Goal: Transaction & Acquisition: Purchase product/service

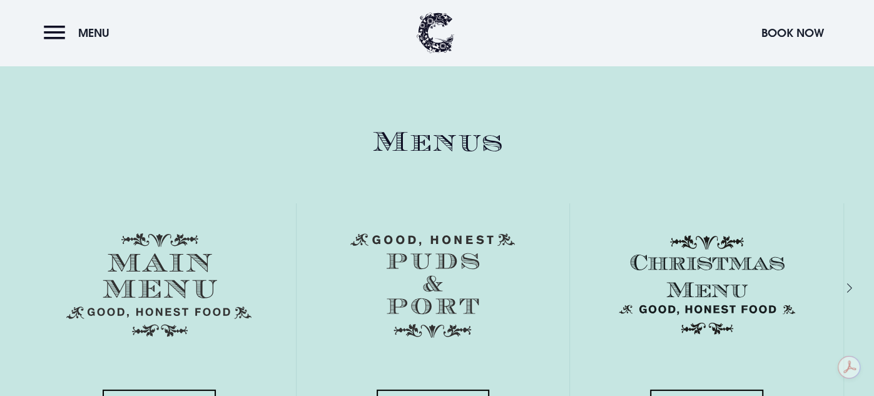
scroll to position [1984, 0]
click at [162, 233] on img at bounding box center [158, 285] width 185 height 104
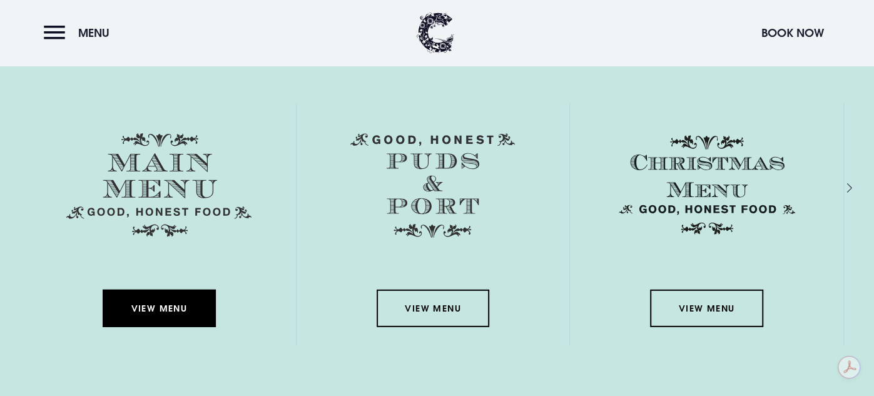
scroll to position [2107, 0]
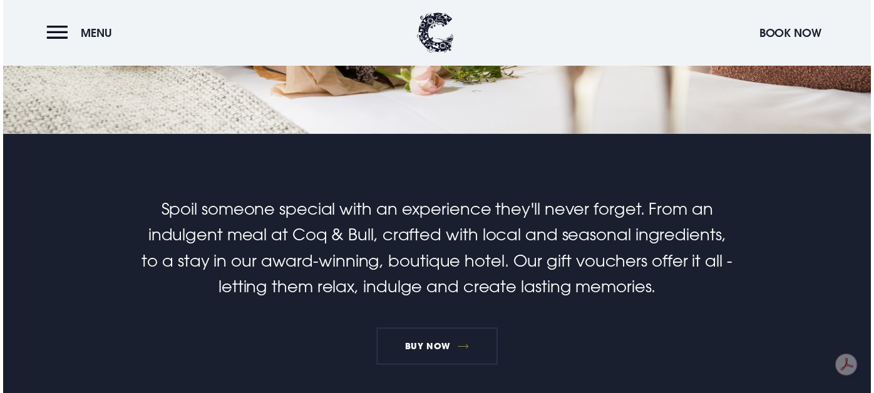
scroll to position [221, 0]
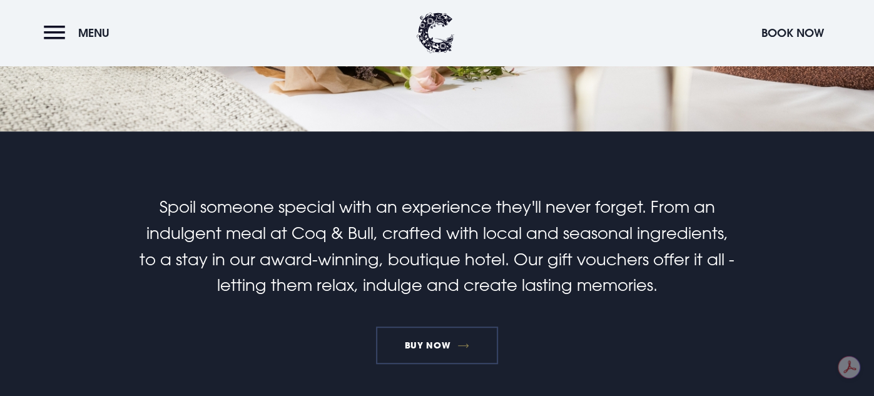
click at [433, 327] on link "BUY NOW" at bounding box center [437, 346] width 122 height 38
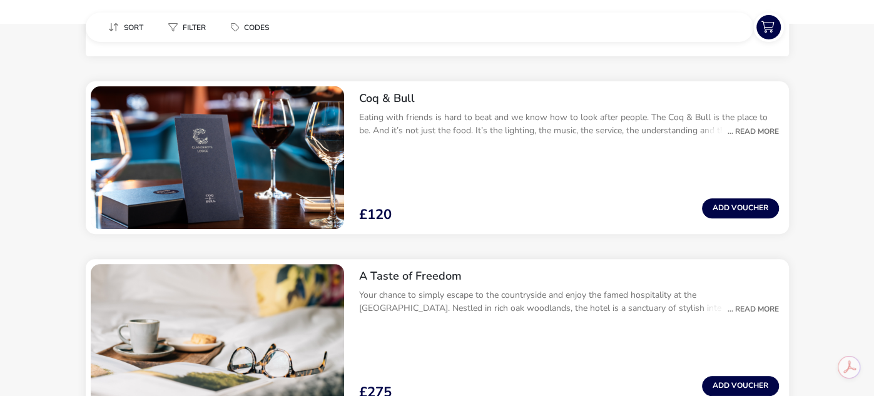
scroll to position [272, 0]
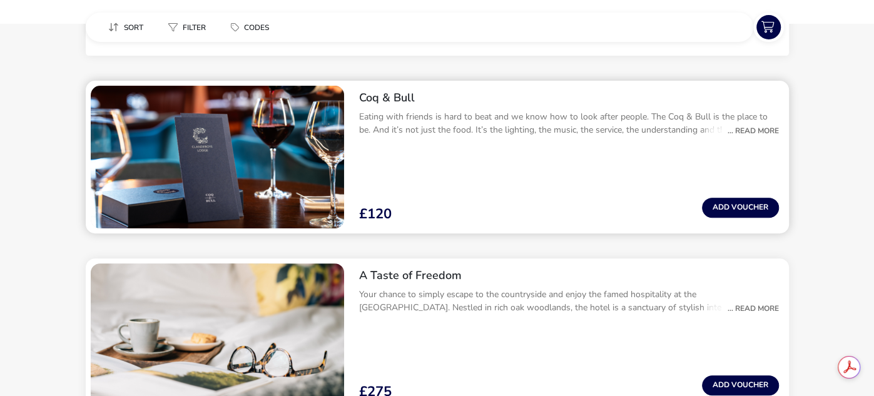
drag, startPoint x: 761, startPoint y: 138, endPoint x: 758, endPoint y: 129, distance: 9.9
click at [758, 129] on div "Coq & Bull Eating with friends is hard to beat and we know how to look after pe…" at bounding box center [569, 119] width 440 height 76
click at [752, 129] on div "... Read More" at bounding box center [750, 130] width 58 height 11
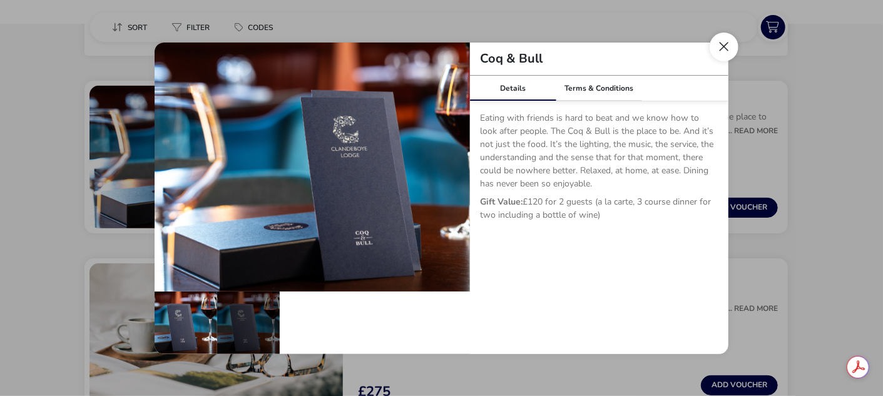
click at [733, 46] on button "Close dialog" at bounding box center [724, 47] width 29 height 29
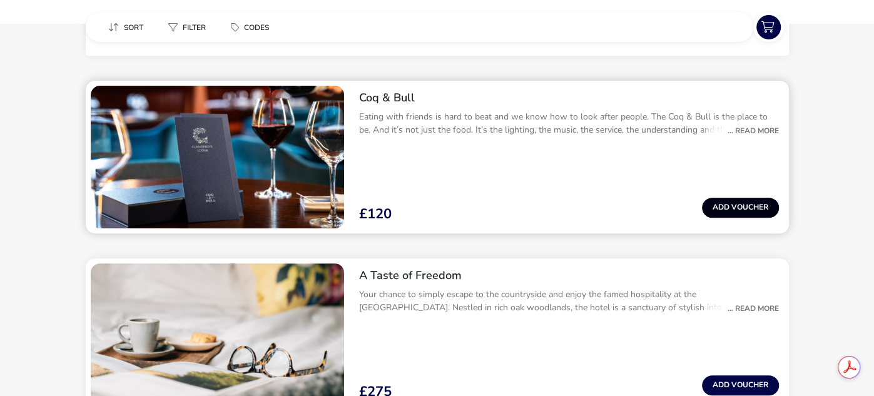
click at [726, 211] on button "Add Voucher" at bounding box center [740, 208] width 77 height 20
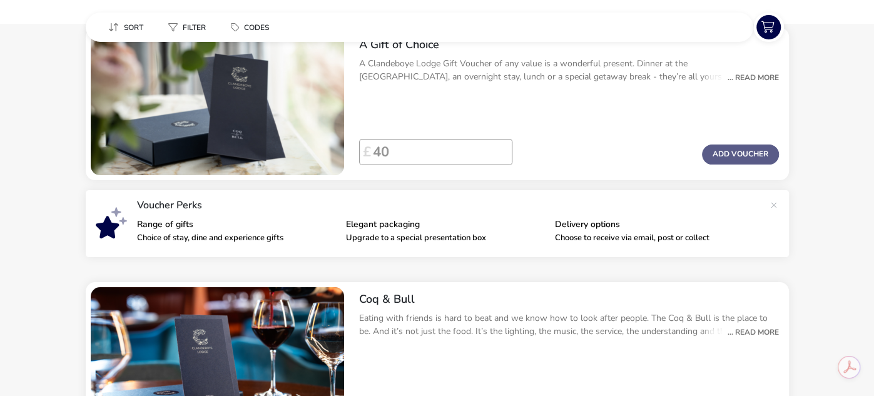
scroll to position [46, 0]
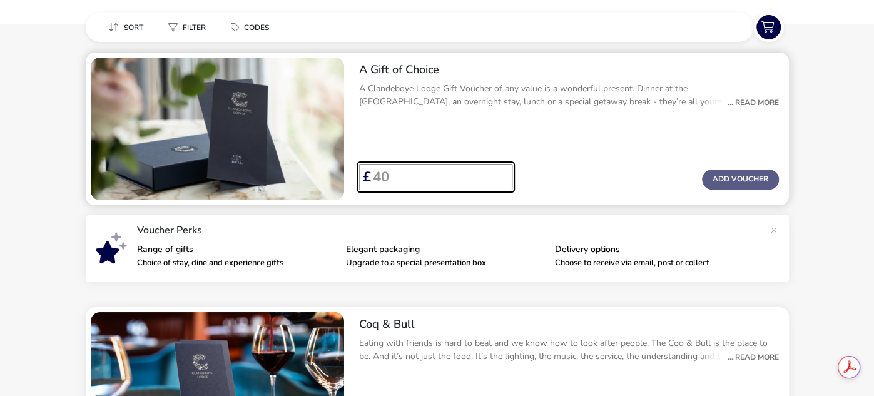
click at [415, 185] on input "Voucher Price" at bounding box center [436, 177] width 131 height 26
click at [495, 181] on input "40" at bounding box center [436, 177] width 131 height 26
click at [495, 176] on input "42" at bounding box center [436, 177] width 131 height 26
drag, startPoint x: 495, startPoint y: 176, endPoint x: 480, endPoint y: 195, distance: 24.5
click at [480, 190] on input "57" at bounding box center [436, 177] width 131 height 26
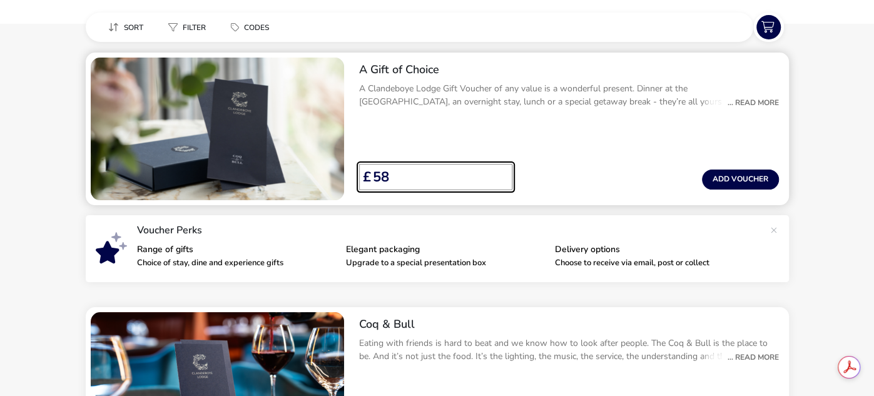
click at [495, 168] on input "58" at bounding box center [436, 177] width 131 height 26
click at [495, 168] on input "59" at bounding box center [436, 177] width 131 height 26
click at [495, 168] on input "60" at bounding box center [436, 177] width 131 height 26
click at [495, 168] on input "61" at bounding box center [436, 177] width 131 height 26
click at [495, 168] on input "62" at bounding box center [436, 177] width 131 height 26
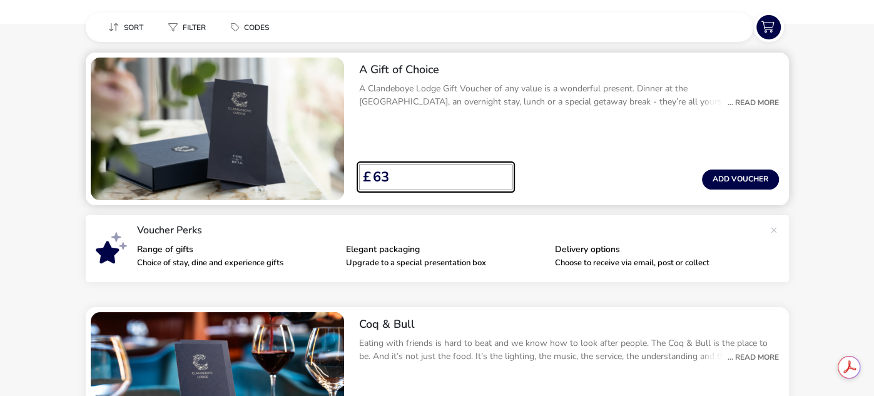
click at [495, 168] on input "63" at bounding box center [436, 177] width 131 height 26
click at [495, 168] on input "64" at bounding box center [436, 177] width 131 height 26
click at [495, 168] on input "65" at bounding box center [436, 177] width 131 height 26
click at [495, 168] on input "66" at bounding box center [436, 177] width 131 height 26
click at [495, 168] on input "67" at bounding box center [436, 177] width 131 height 26
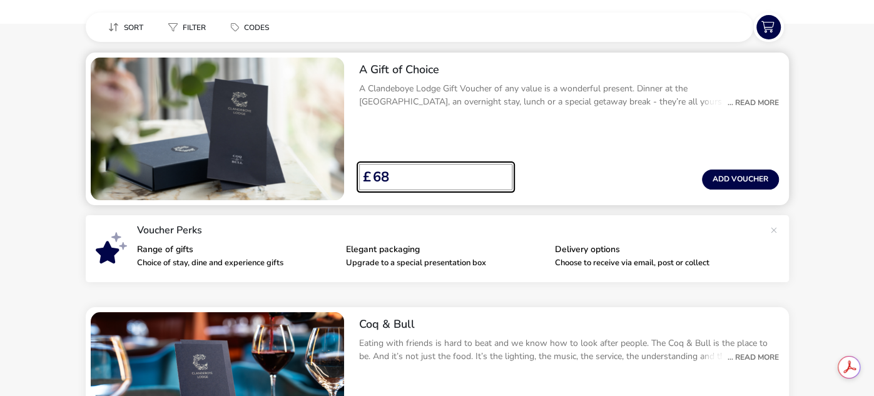
click at [495, 168] on input "68" at bounding box center [436, 177] width 131 height 26
click at [495, 168] on input "69" at bounding box center [436, 177] width 131 height 26
click at [495, 168] on input "70" at bounding box center [436, 177] width 131 height 26
click at [495, 168] on input "71" at bounding box center [436, 177] width 131 height 26
click at [495, 168] on input "72" at bounding box center [436, 177] width 131 height 26
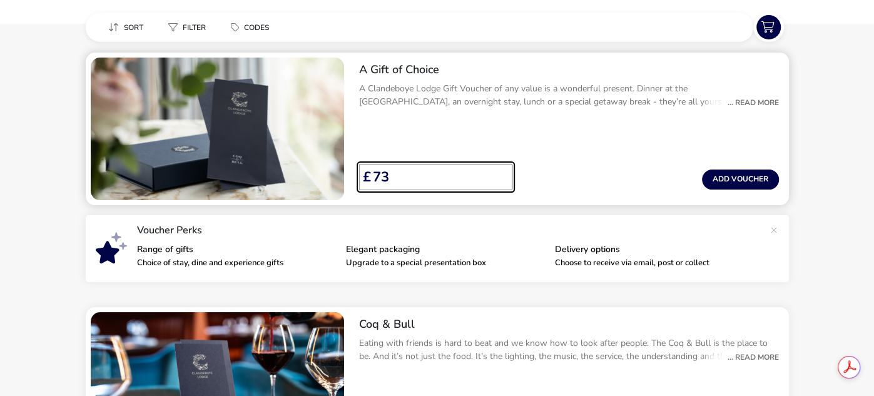
click at [495, 168] on input "73" at bounding box center [436, 177] width 131 height 26
click at [495, 168] on input "74" at bounding box center [436, 177] width 131 height 26
click at [495, 168] on input "75" at bounding box center [436, 177] width 131 height 26
click at [495, 168] on input "76" at bounding box center [436, 177] width 131 height 26
click at [495, 168] on input "77" at bounding box center [436, 177] width 131 height 26
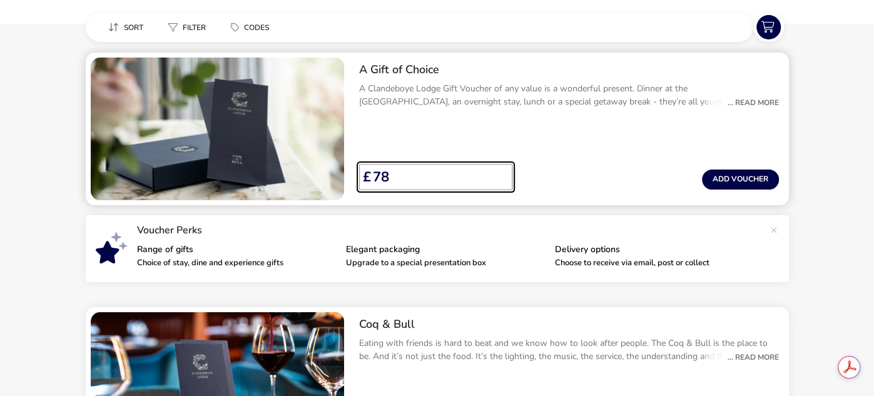
click at [495, 168] on input "78" at bounding box center [436, 177] width 131 height 26
click at [495, 168] on input "79" at bounding box center [436, 177] width 131 height 26
click at [495, 168] on input "80" at bounding box center [436, 177] width 131 height 26
click at [495, 168] on input "81" at bounding box center [436, 177] width 131 height 26
click at [495, 168] on input "82" at bounding box center [436, 177] width 131 height 26
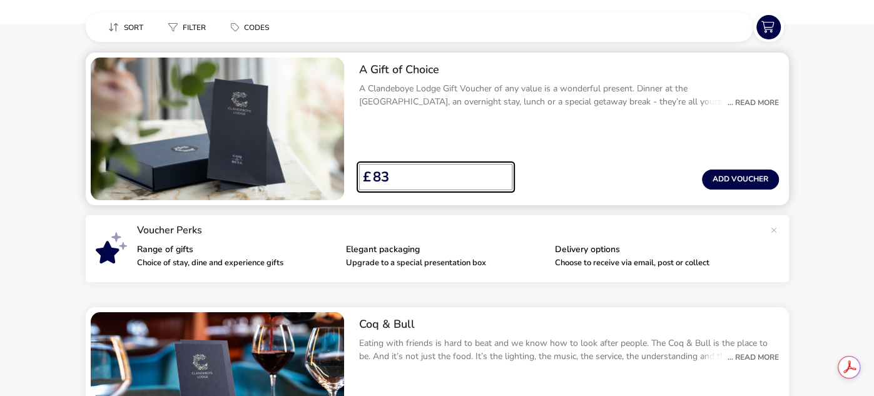
click at [495, 168] on input "83" at bounding box center [436, 177] width 131 height 26
click at [495, 168] on input "84" at bounding box center [436, 177] width 131 height 26
click at [495, 168] on input "85" at bounding box center [436, 177] width 131 height 26
click at [495, 168] on input "86" at bounding box center [436, 177] width 131 height 26
click at [495, 168] on input "87" at bounding box center [436, 177] width 131 height 26
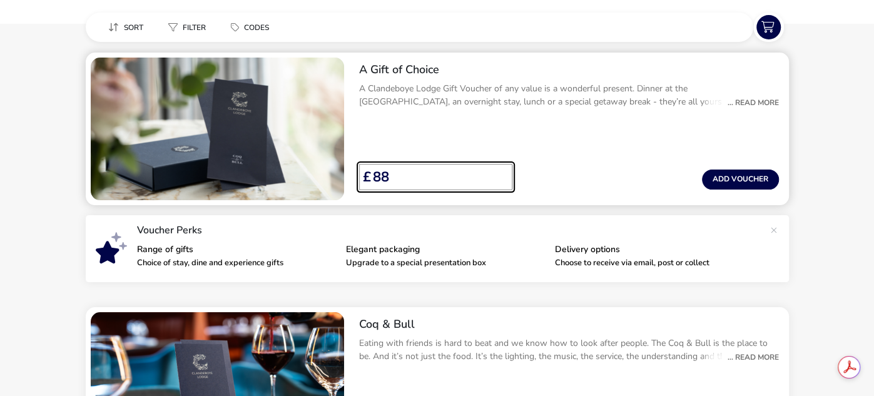
click at [495, 168] on input "88" at bounding box center [436, 177] width 131 height 26
click at [495, 168] on input "89" at bounding box center [436, 177] width 131 height 26
click at [495, 168] on input "90" at bounding box center [436, 177] width 131 height 26
click at [495, 168] on input "91" at bounding box center [436, 177] width 131 height 26
click at [495, 168] on input "93" at bounding box center [436, 177] width 131 height 26
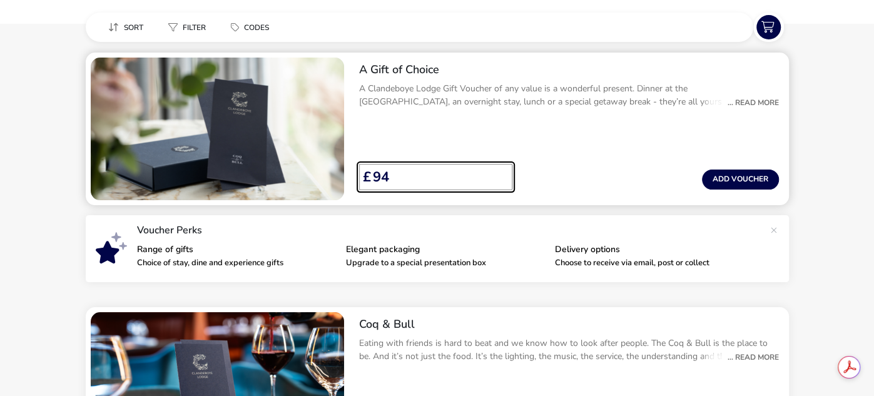
click at [495, 168] on input "94" at bounding box center [436, 177] width 131 height 26
click at [495, 168] on input "95" at bounding box center [436, 177] width 131 height 26
click at [495, 168] on input "98" at bounding box center [436, 177] width 131 height 26
click at [495, 168] on input "99" at bounding box center [436, 177] width 131 height 26
type input "100"
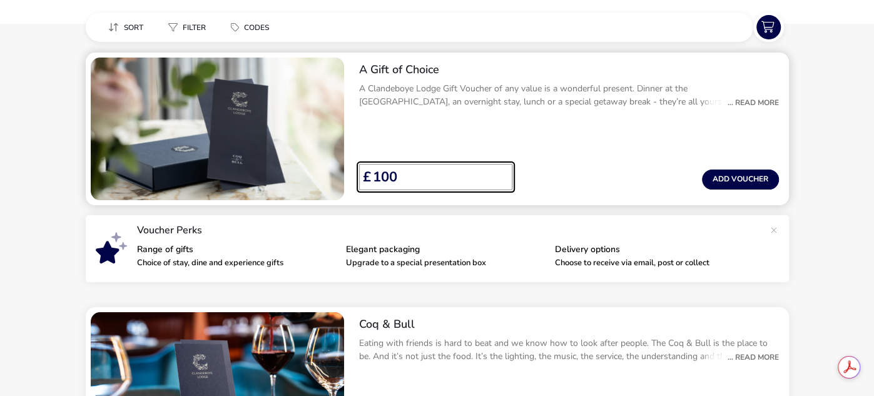
click at [495, 168] on input "100" at bounding box center [436, 177] width 131 height 26
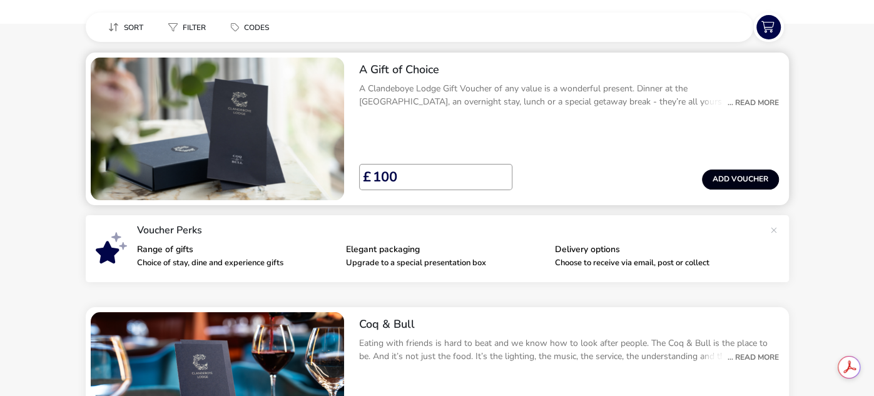
click at [730, 170] on button "Add Voucher" at bounding box center [740, 180] width 77 height 20
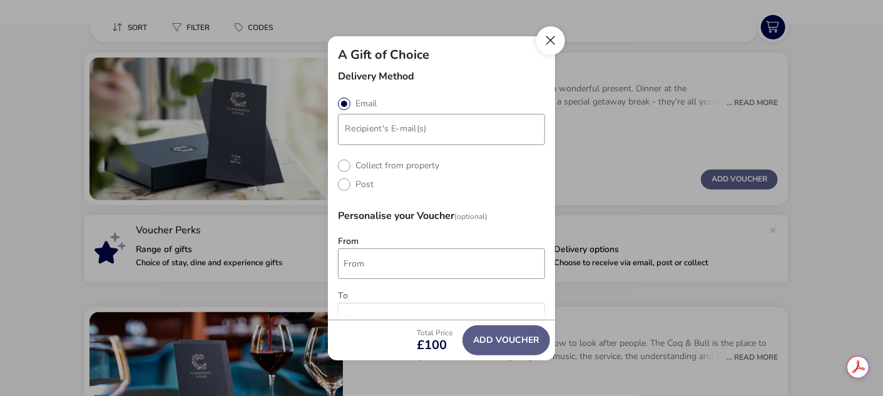
click at [549, 34] on button "Close" at bounding box center [550, 40] width 29 height 29
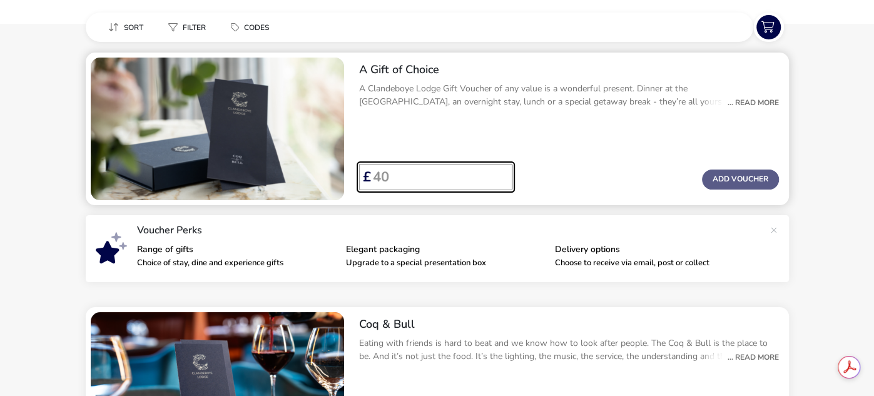
drag, startPoint x: 483, startPoint y: 202, endPoint x: 385, endPoint y: 138, distance: 117.0
click at [385, 138] on div "A Gift of Choice A Clandeboye Lodge Gift Voucher of any value is a wonderful pr…" at bounding box center [569, 129] width 440 height 153
